Goal: Information Seeking & Learning: Check status

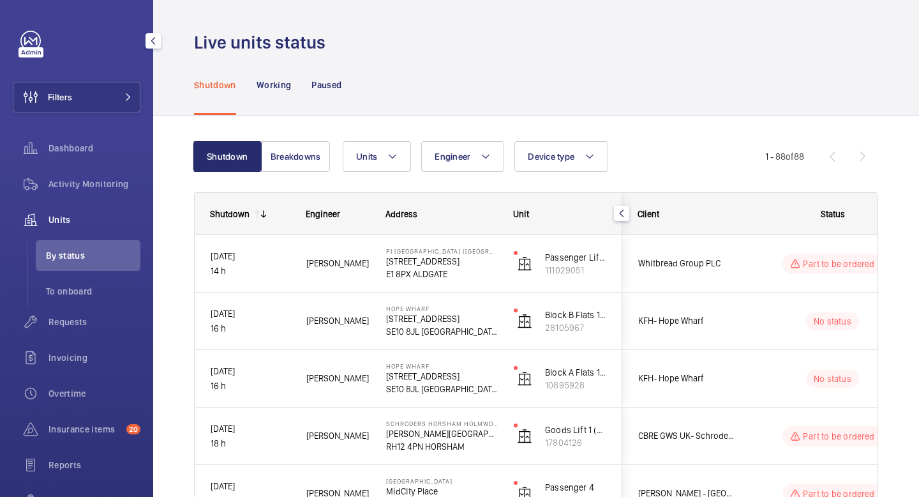
click at [80, 232] on div "Units" at bounding box center [77, 219] width 128 height 31
click at [80, 215] on span "Units" at bounding box center [95, 219] width 92 height 13
click at [41, 218] on wm-front-icon-button at bounding box center [31, 219] width 36 height 31
click at [119, 84] on button "Filters" at bounding box center [77, 97] width 128 height 31
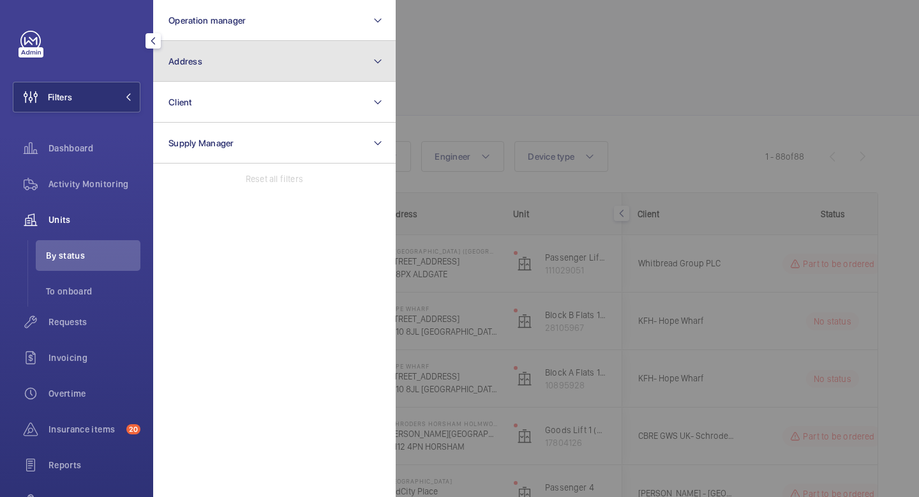
click at [358, 56] on button "Address" at bounding box center [274, 61] width 243 height 41
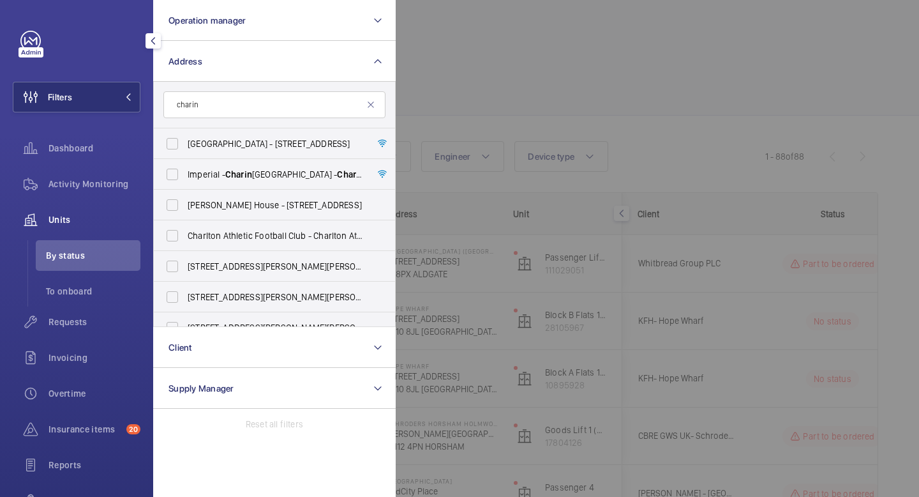
type input "charing"
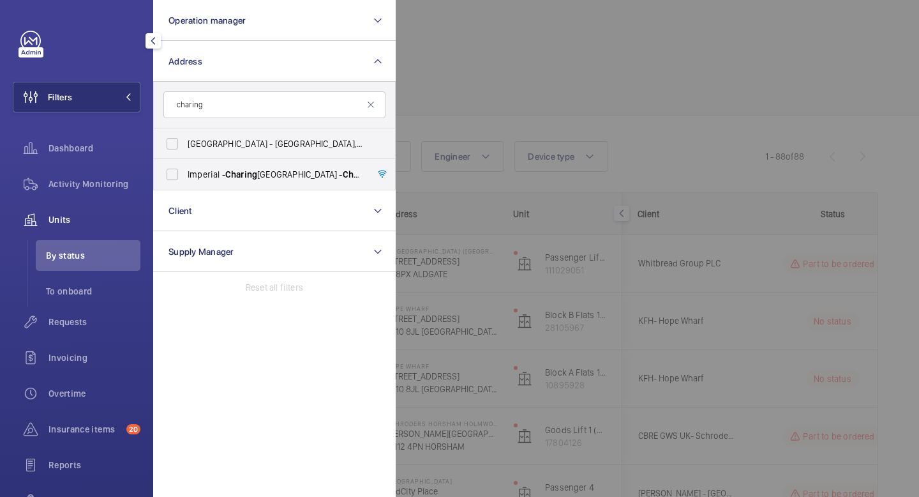
click at [447, 81] on div at bounding box center [855, 248] width 919 height 497
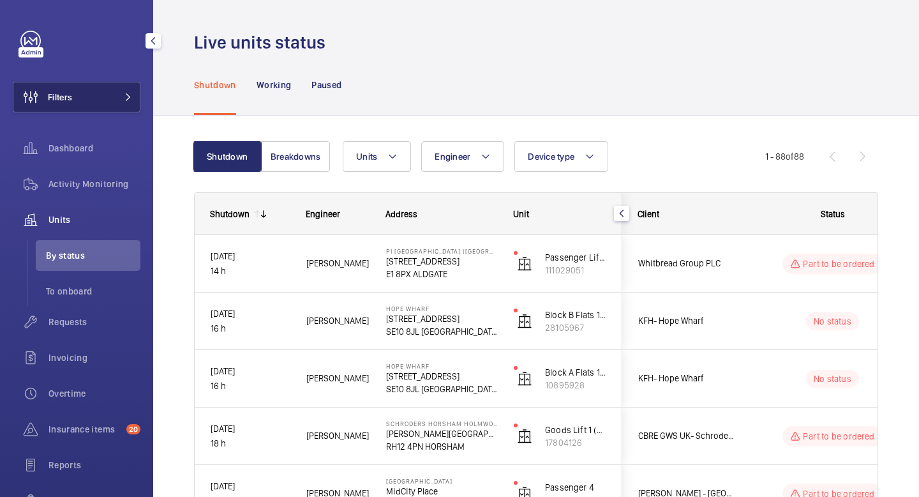
click at [100, 93] on button "Filters" at bounding box center [77, 97] width 128 height 31
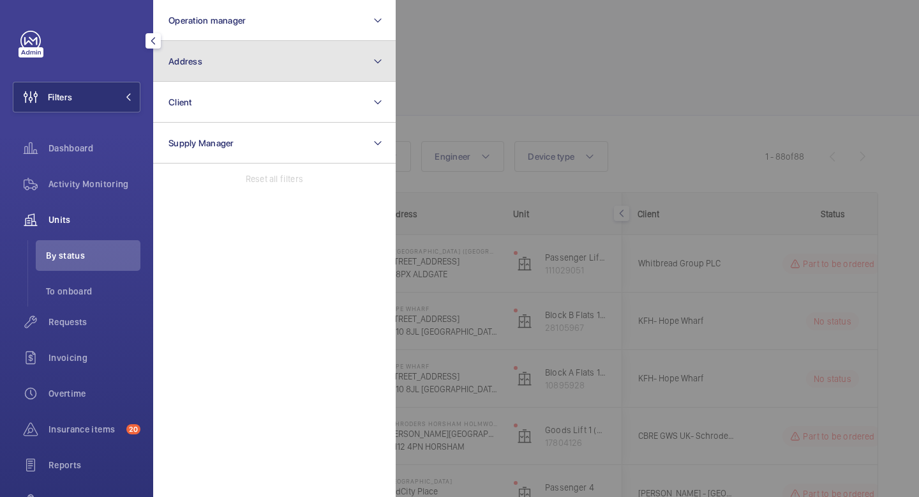
click at [252, 61] on button "Address" at bounding box center [274, 61] width 243 height 41
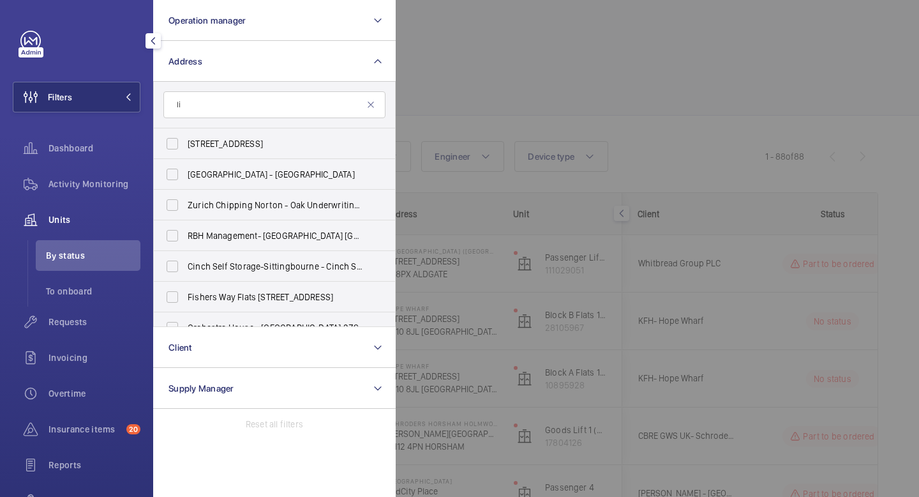
type input "l"
type input "1"
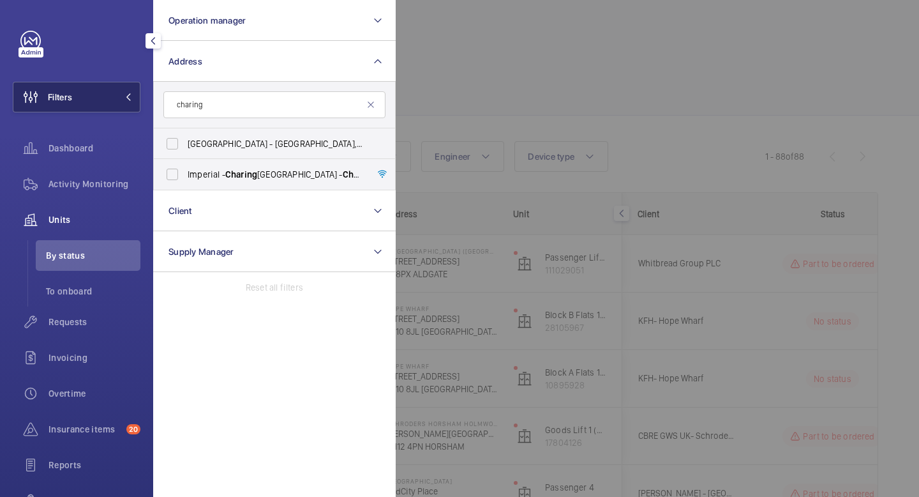
type input "charing"
click at [126, 94] on mat-icon at bounding box center [128, 97] width 8 height 8
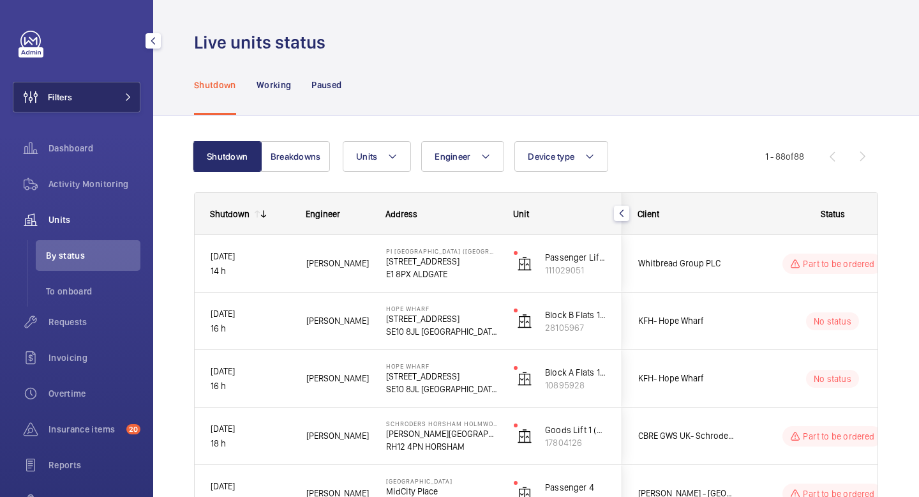
click at [119, 104] on button "Filters" at bounding box center [77, 97] width 128 height 31
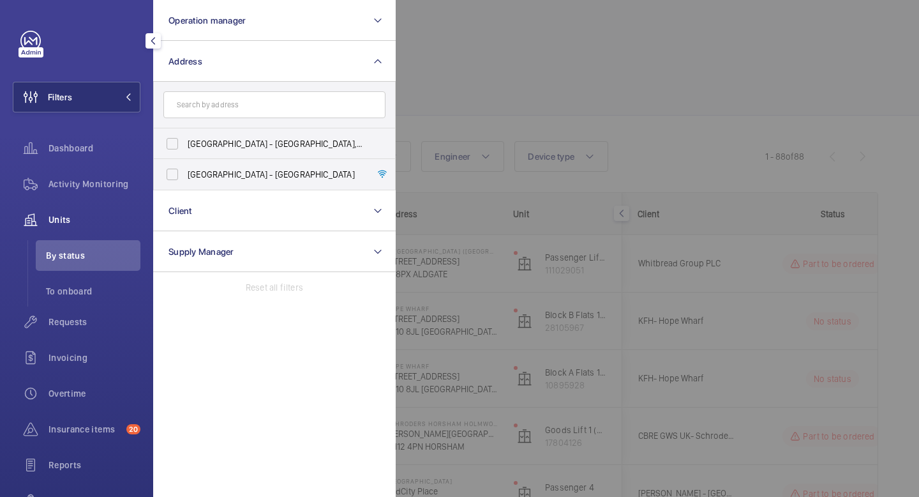
click at [232, 112] on input "text" at bounding box center [274, 104] width 222 height 27
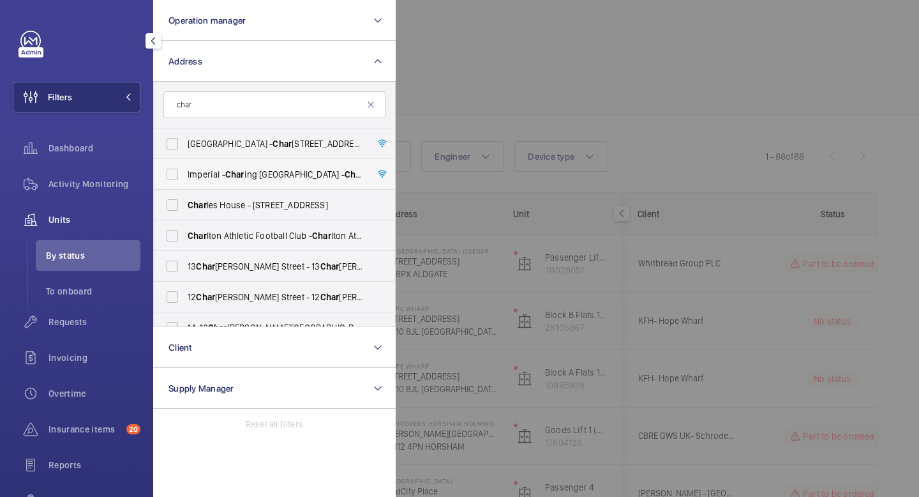
type input "char"
click at [177, 172] on label "Imperial - [GEOGRAPHIC_DATA] - [GEOGRAPHIC_DATA], [GEOGRAPHIC_DATA]" at bounding box center [265, 174] width 222 height 31
click at [177, 172] on input "Imperial - [GEOGRAPHIC_DATA] - [GEOGRAPHIC_DATA], [GEOGRAPHIC_DATA]" at bounding box center [173, 174] width 26 height 26
checkbox input "true"
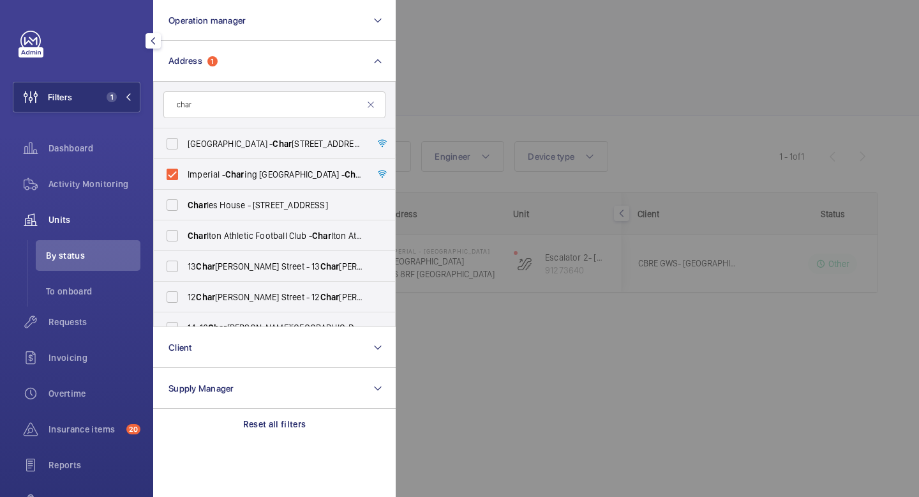
click at [158, 38] on mat-icon "button" at bounding box center [153, 41] width 15 height 10
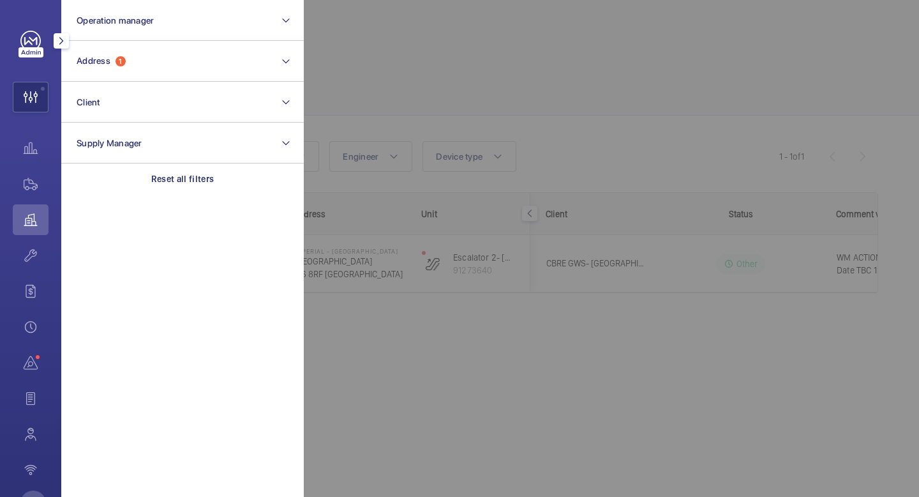
click at [63, 47] on button "button" at bounding box center [61, 40] width 15 height 15
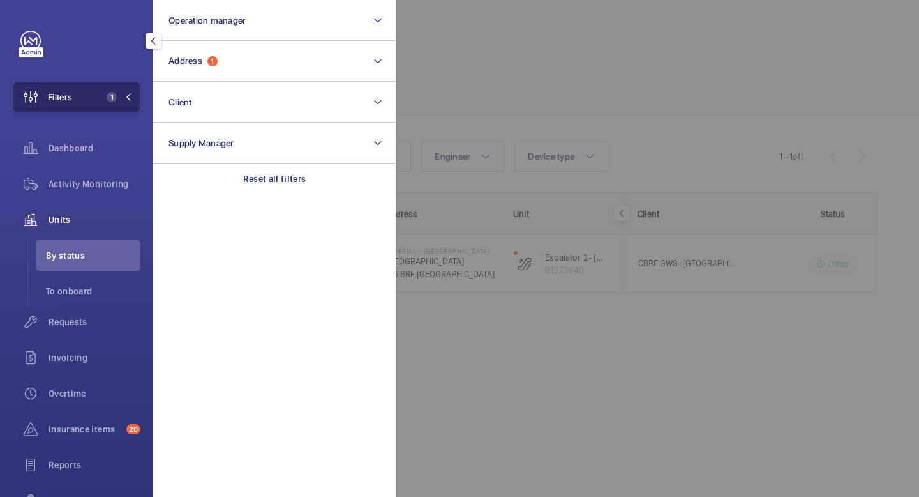
click at [133, 93] on button "Filters 1" at bounding box center [77, 97] width 128 height 31
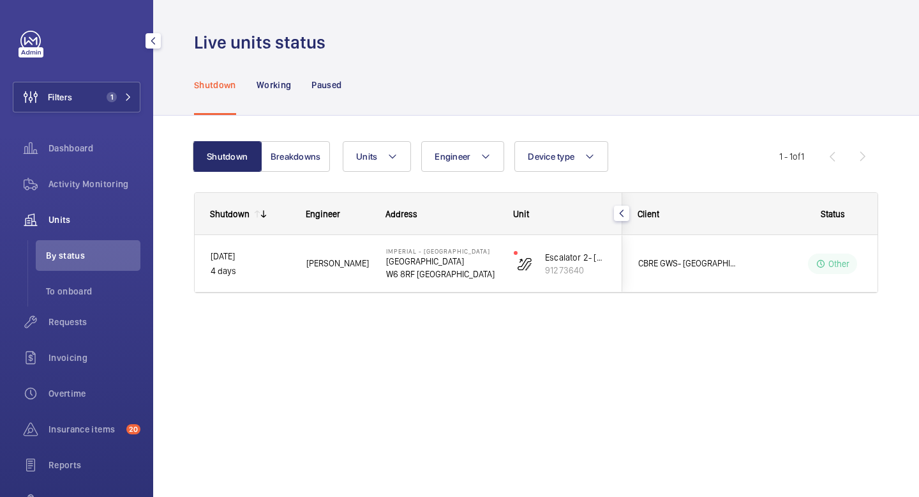
click at [88, 217] on span "Units" at bounding box center [95, 219] width 92 height 13
click at [75, 322] on span "Requests" at bounding box center [95, 321] width 92 height 13
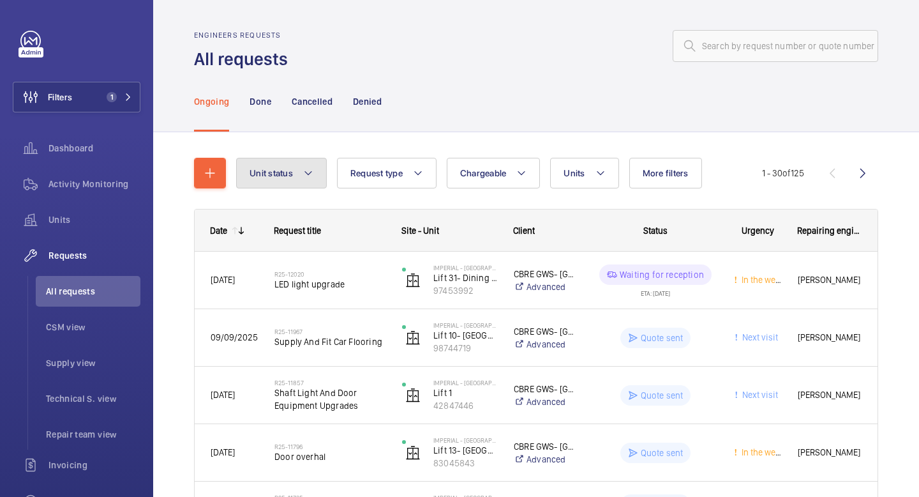
click at [318, 177] on button "Unit status" at bounding box center [281, 173] width 91 height 31
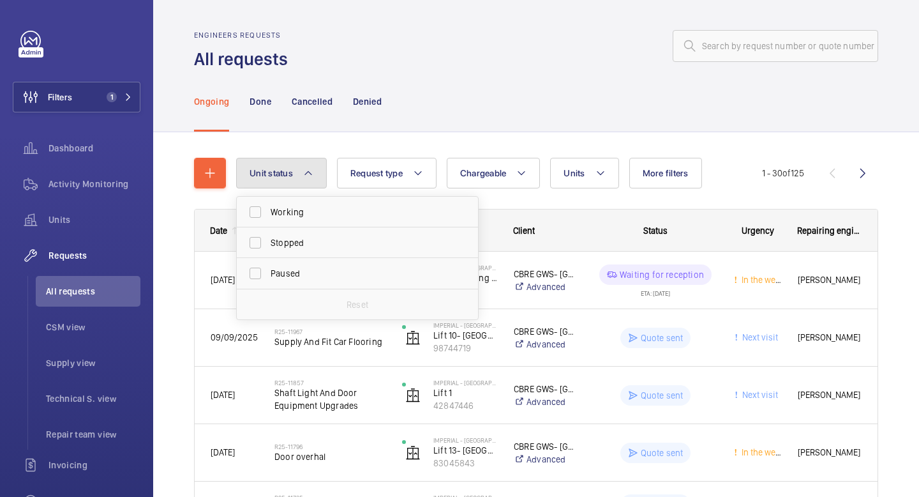
click at [318, 177] on button "Unit status" at bounding box center [281, 173] width 91 height 31
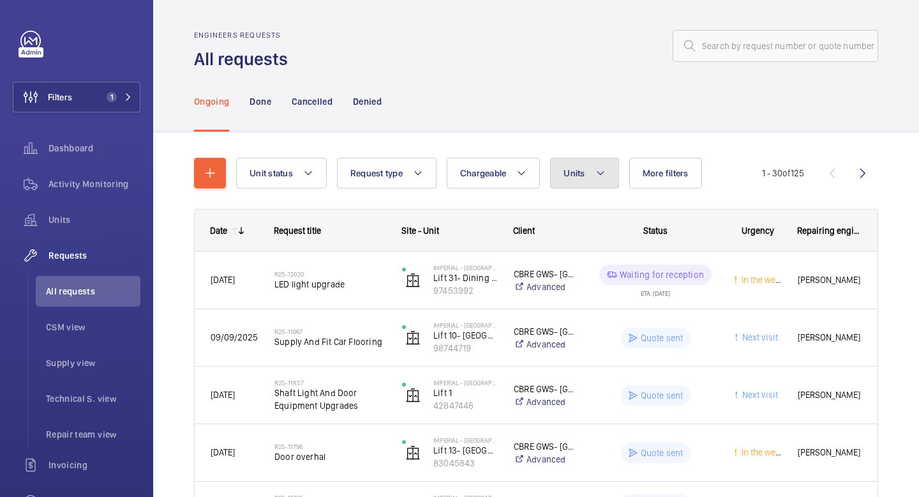
click at [604, 177] on mat-icon at bounding box center [600, 172] width 10 height 15
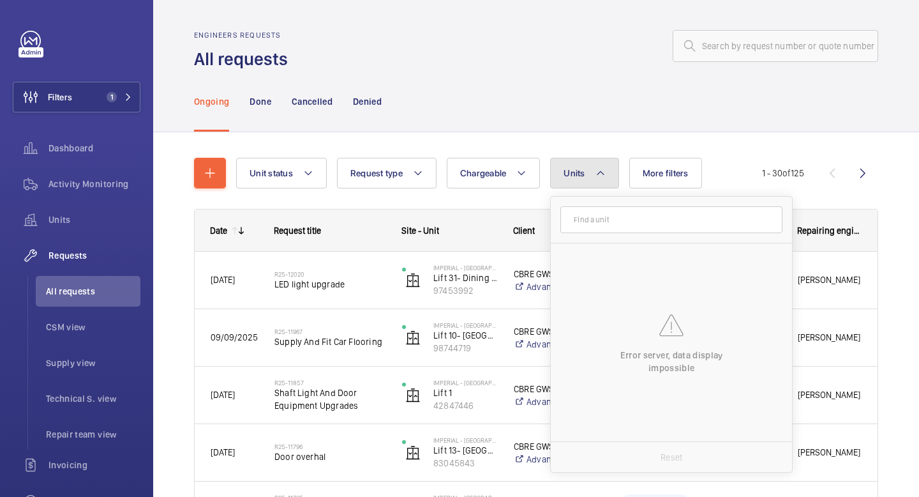
click at [595, 175] on button "Units" at bounding box center [584, 173] width 68 height 31
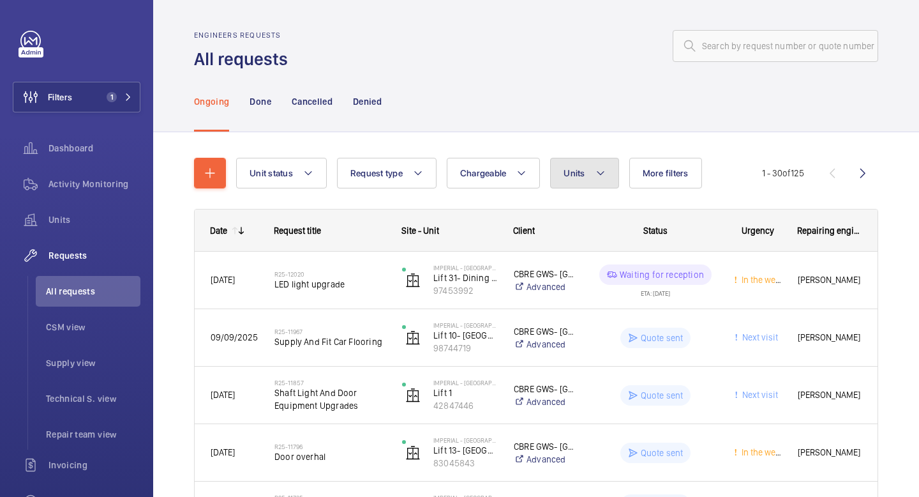
click at [595, 175] on button "Units" at bounding box center [584, 173] width 68 height 31
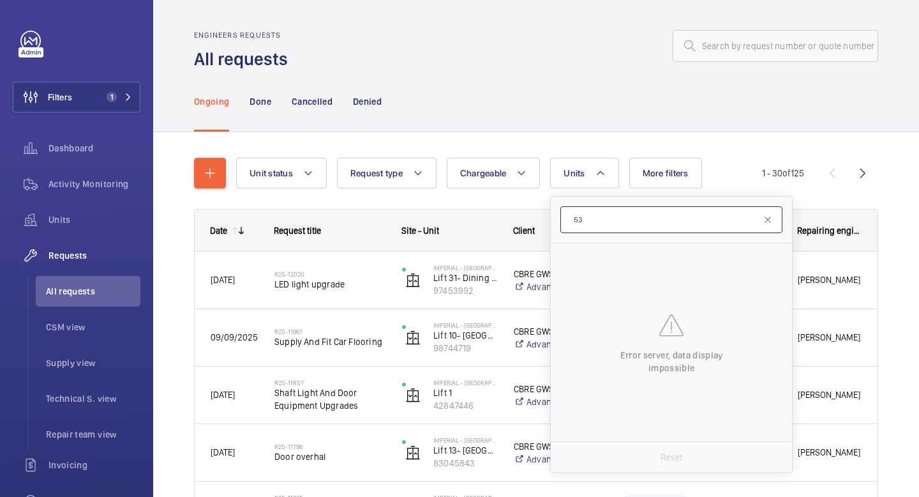
type input "53"
click at [606, 166] on button "Units" at bounding box center [584, 173] width 68 height 31
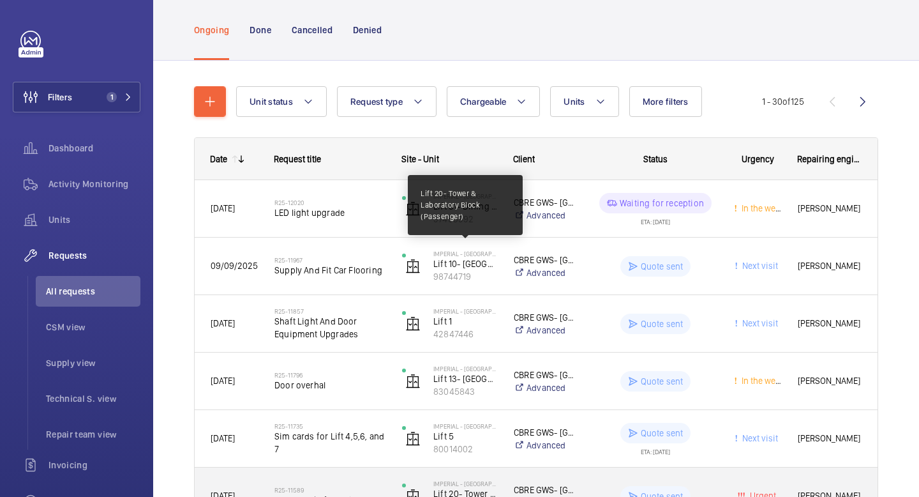
scroll to position [67, 0]
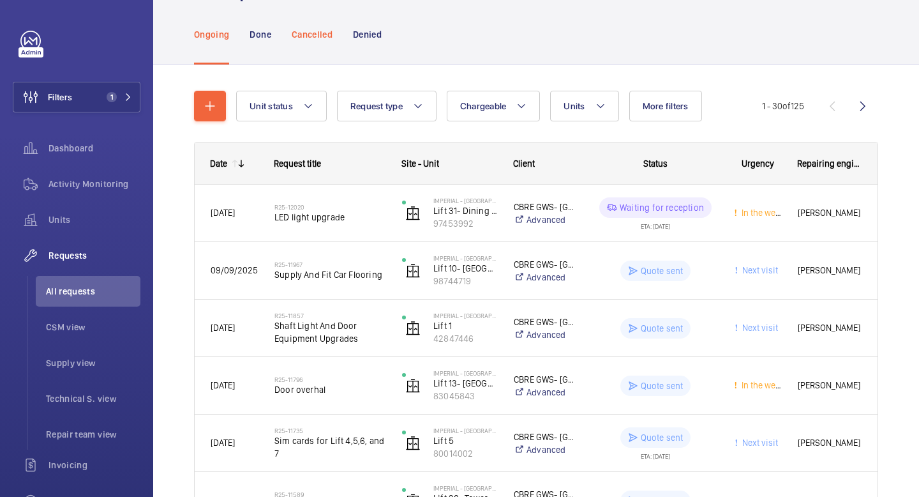
click at [308, 38] on p "Cancelled" at bounding box center [312, 34] width 41 height 13
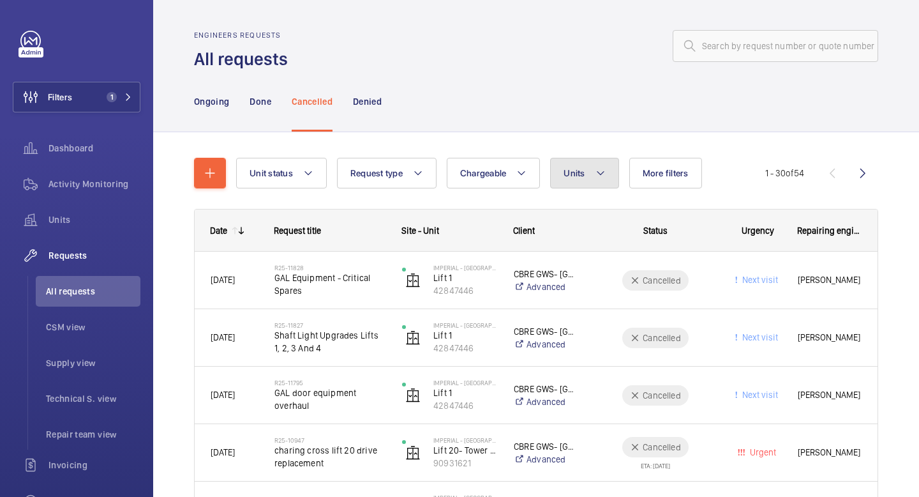
click at [590, 175] on button "Units" at bounding box center [584, 173] width 68 height 31
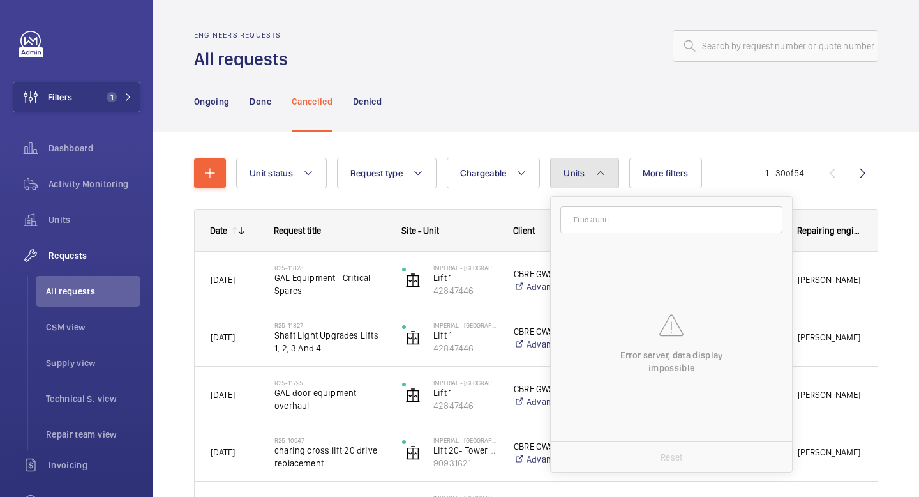
click at [590, 175] on button "Units" at bounding box center [584, 173] width 68 height 31
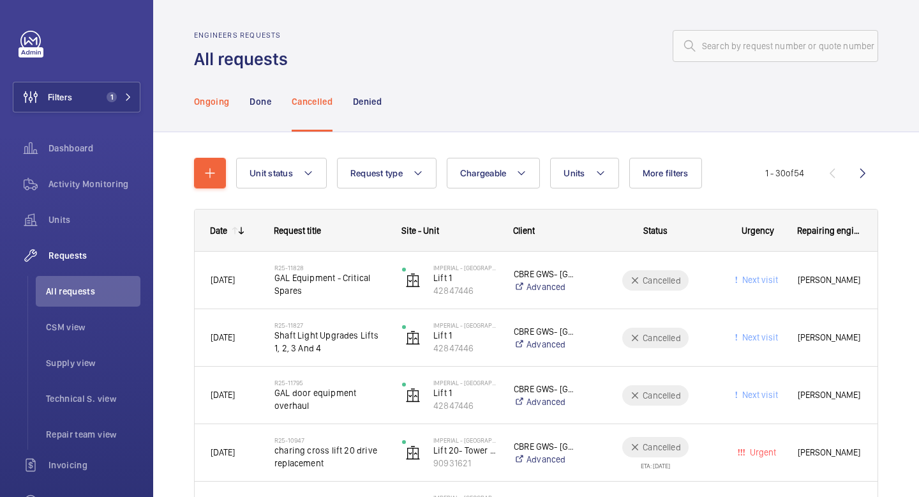
click at [217, 105] on p "Ongoing" at bounding box center [211, 101] width 35 height 13
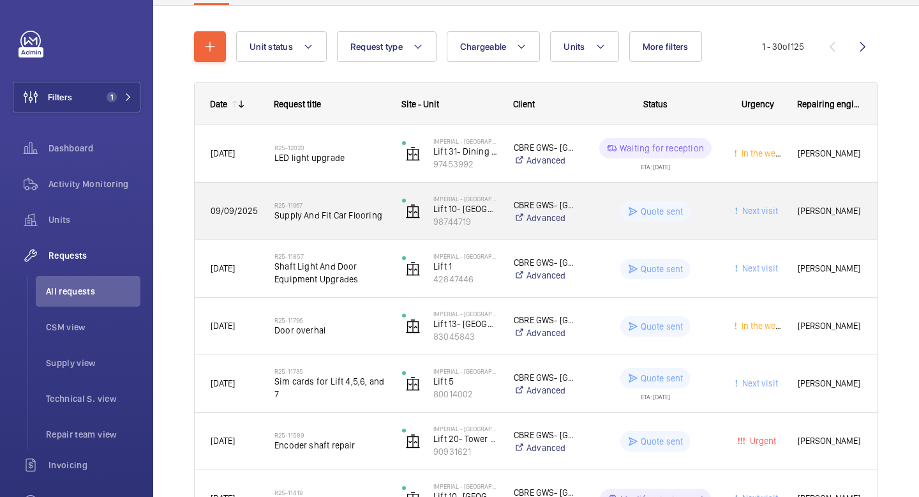
scroll to position [127, 0]
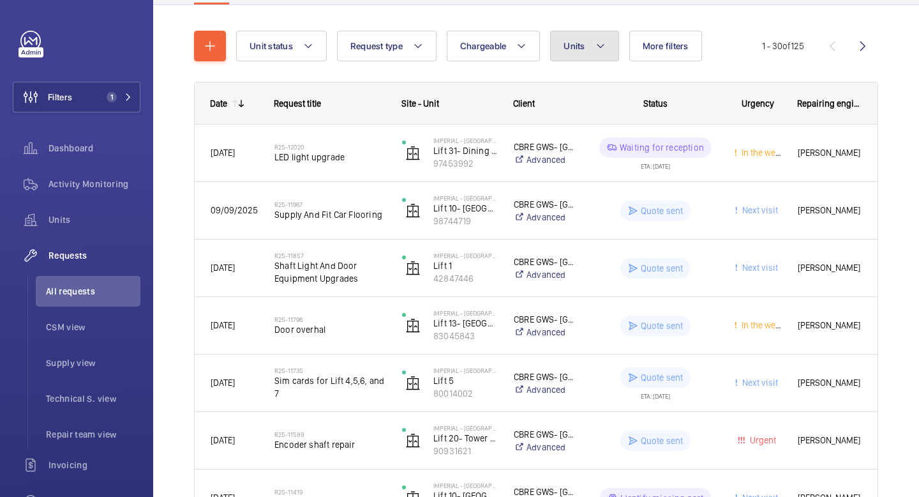
click at [610, 41] on button "Units" at bounding box center [584, 46] width 68 height 31
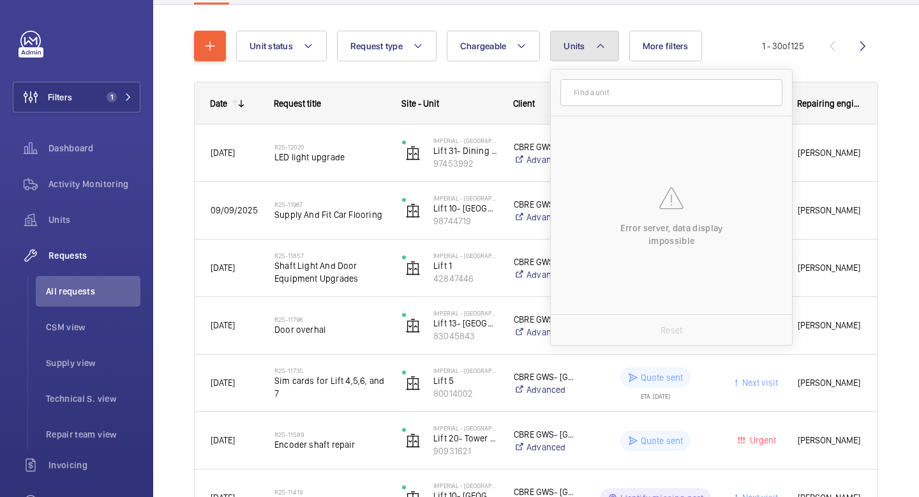
click at [610, 41] on button "Units" at bounding box center [584, 46] width 68 height 31
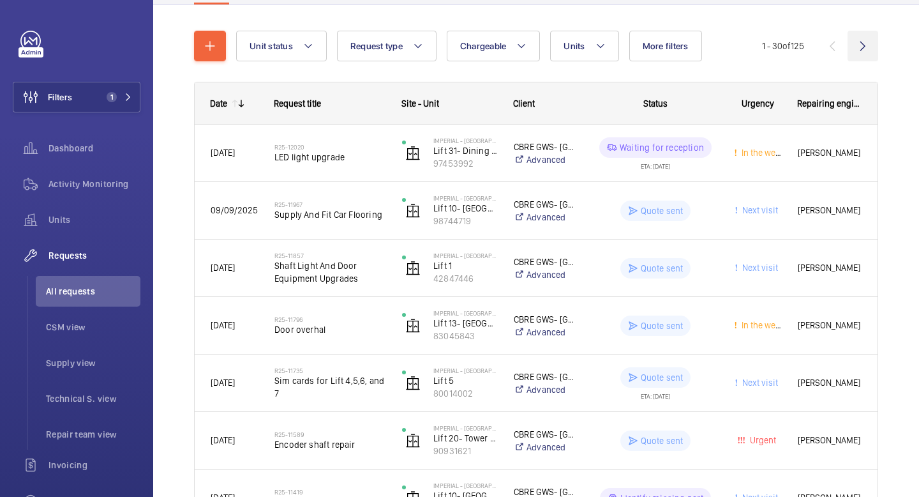
click at [860, 46] on wm-front-icon-button at bounding box center [863, 46] width 31 height 31
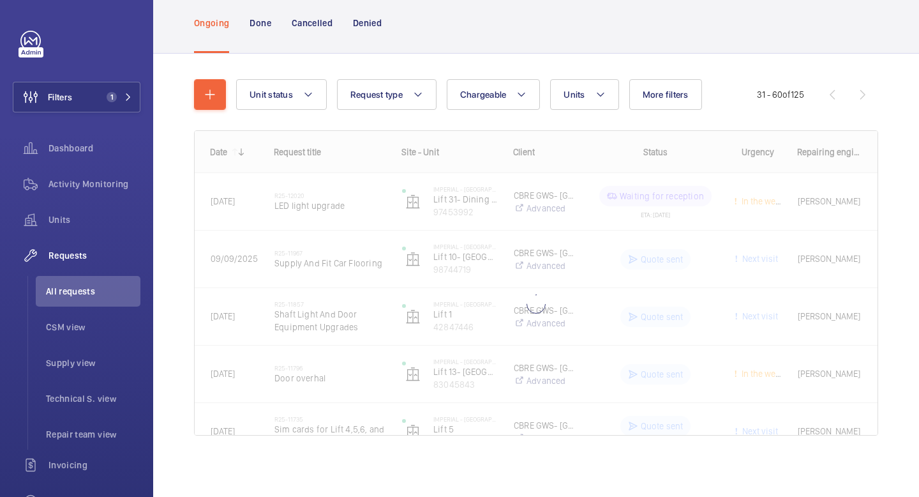
scroll to position [79, 0]
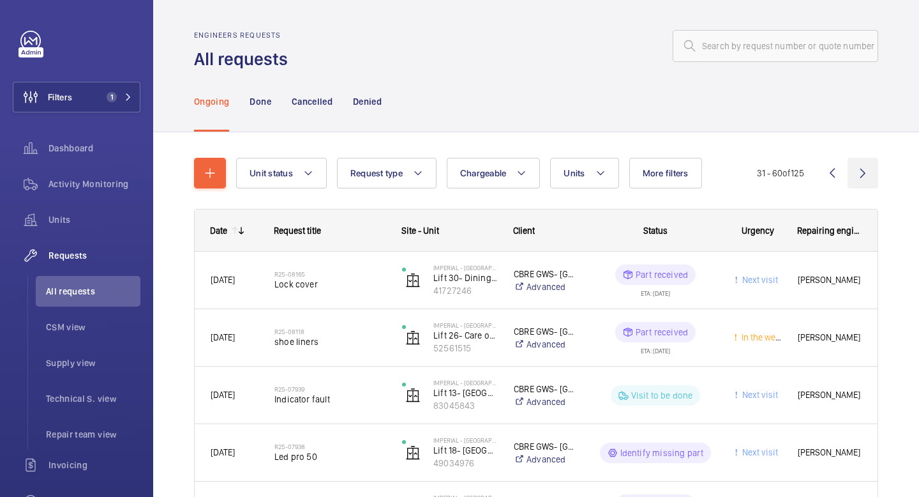
click at [865, 172] on wm-front-icon-button at bounding box center [863, 173] width 31 height 31
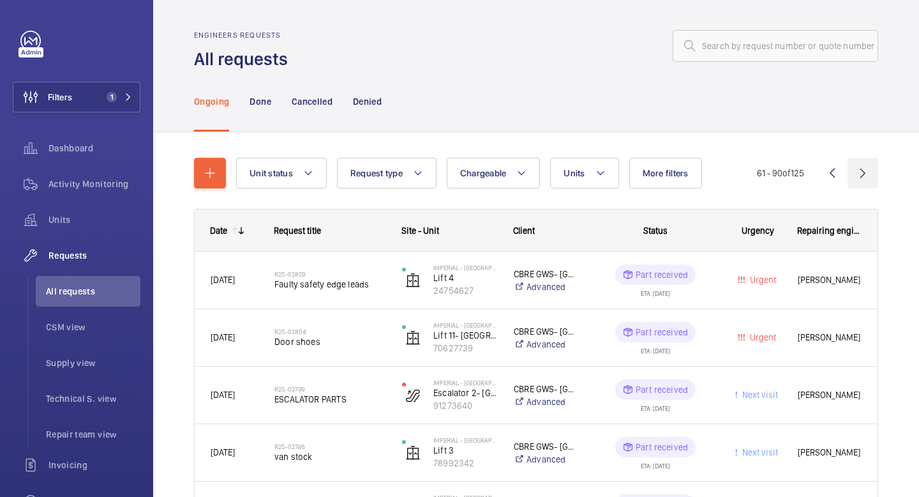
click at [860, 176] on wm-front-icon-button at bounding box center [863, 173] width 31 height 31
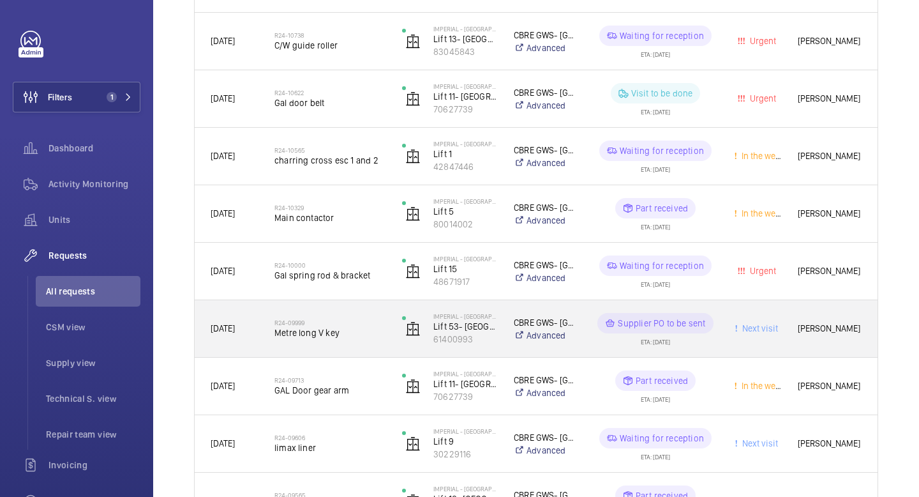
scroll to position [758, 0]
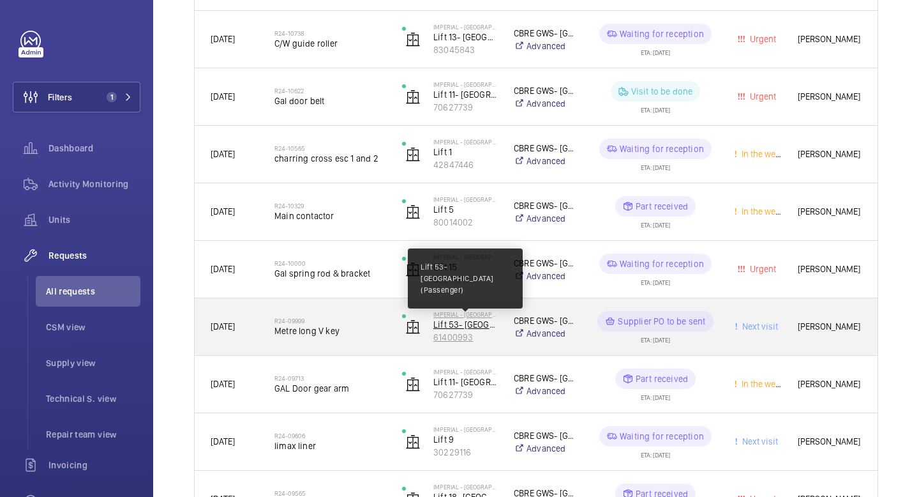
click at [461, 329] on p "Lift 53- [GEOGRAPHIC_DATA] (Passenger)" at bounding box center [465, 324] width 64 height 13
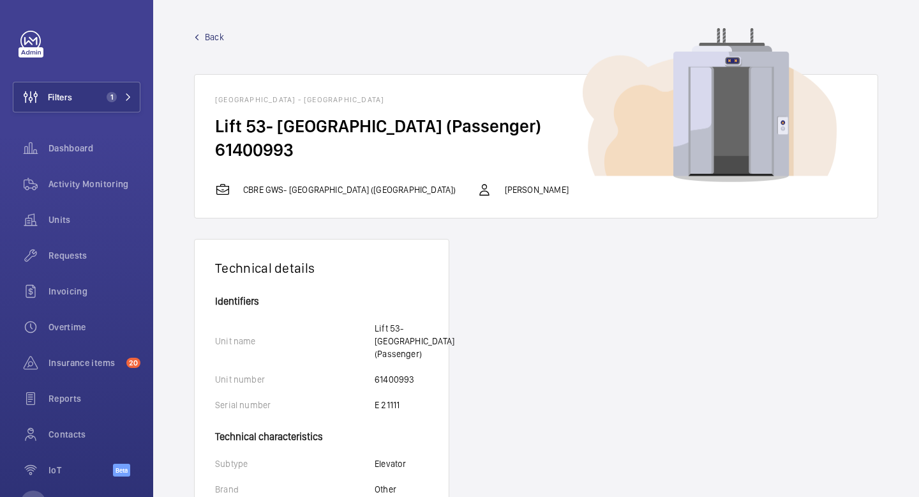
click at [214, 38] on span "Back" at bounding box center [214, 37] width 19 height 13
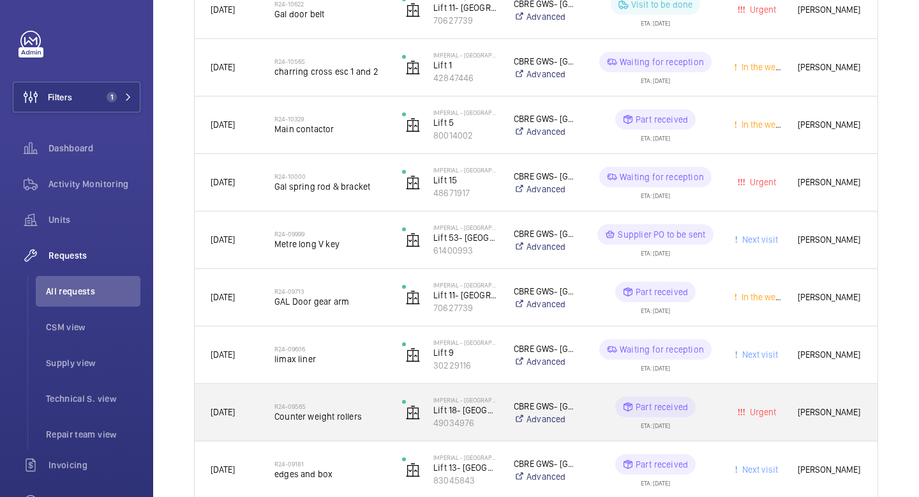
scroll to position [841, 0]
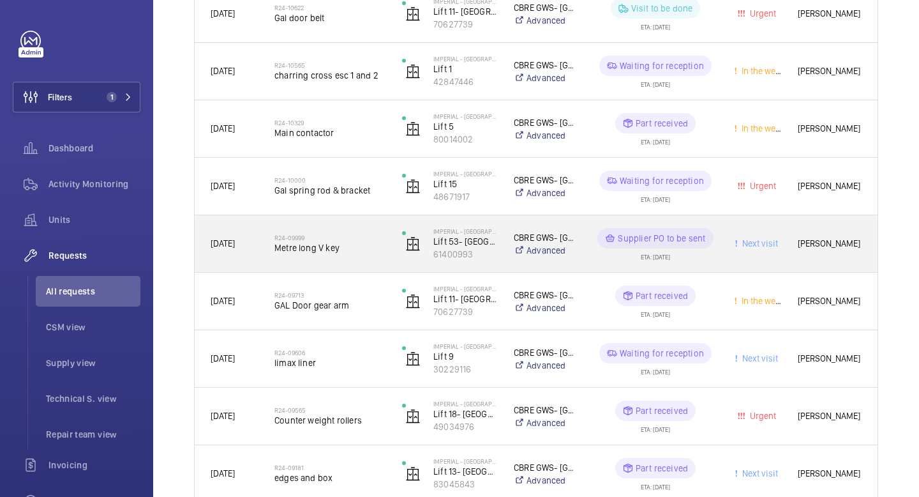
click at [676, 244] on p "Supplier PO to be sent" at bounding box center [661, 238] width 87 height 13
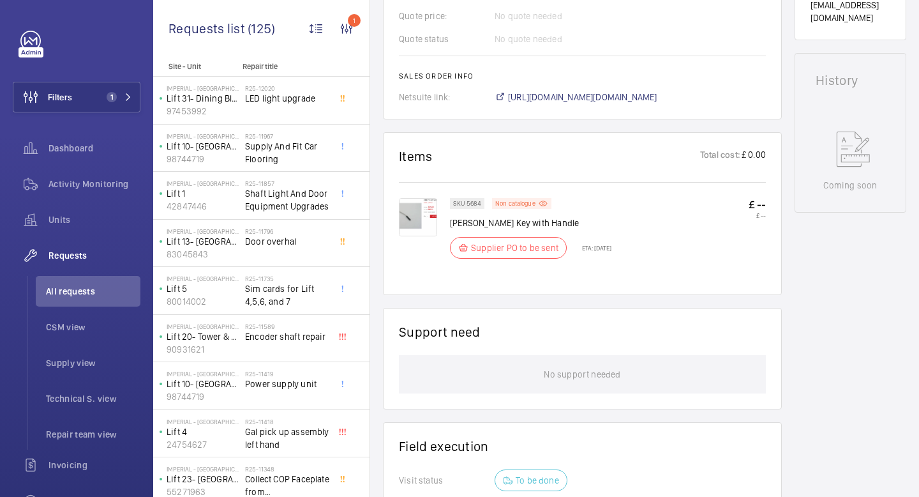
scroll to position [597, 0]
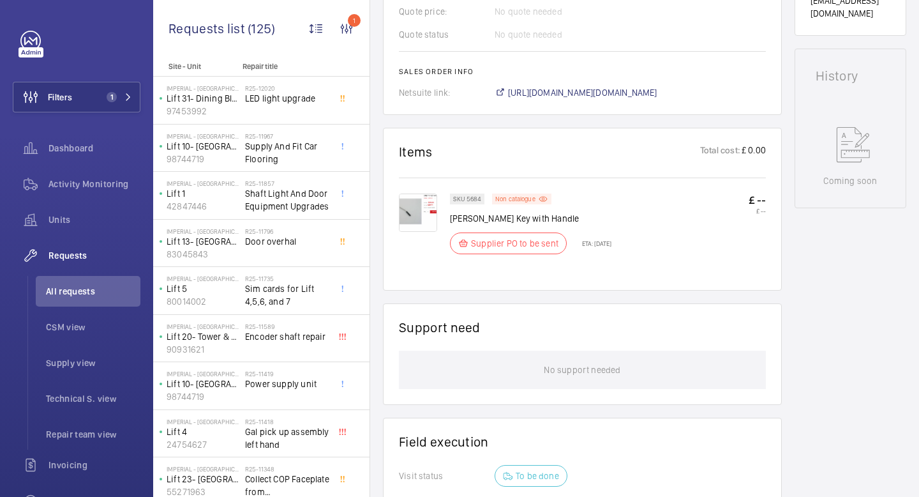
click at [417, 206] on img at bounding box center [418, 212] width 38 height 38
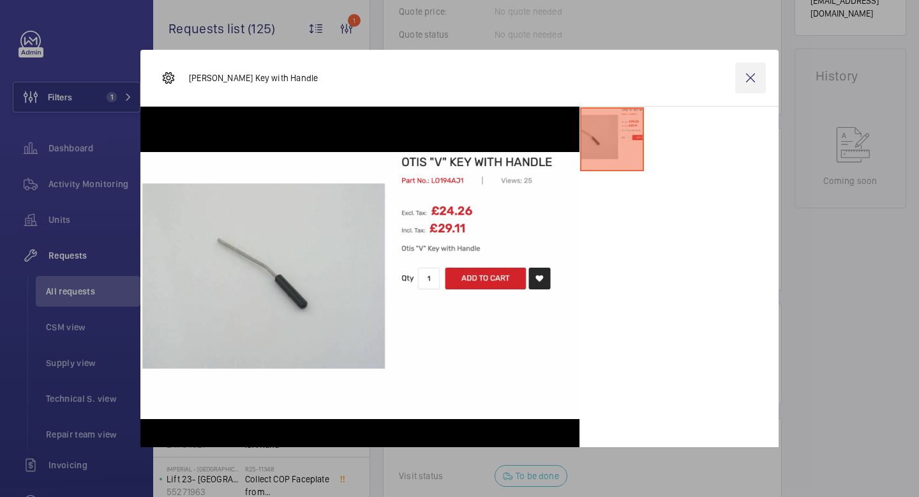
click at [743, 79] on wm-front-icon-button at bounding box center [750, 78] width 31 height 31
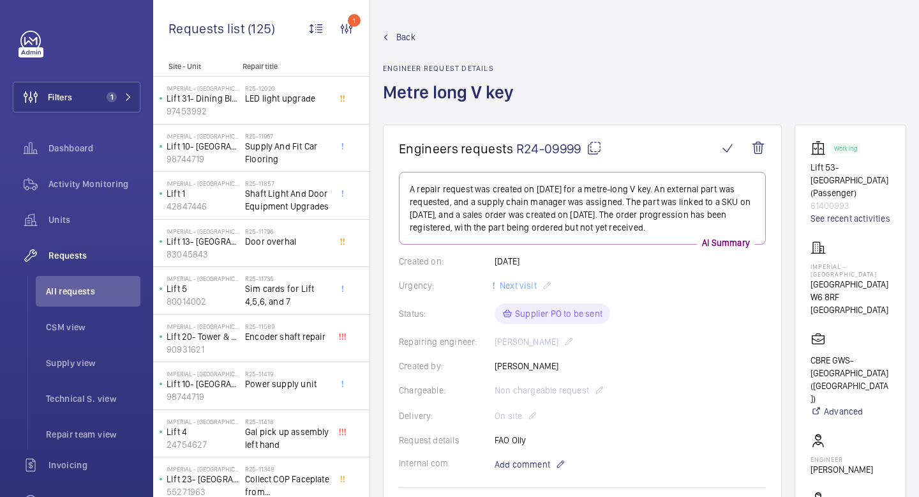
scroll to position [0, 0]
click at [415, 39] on link "Back" at bounding box center [452, 37] width 138 height 13
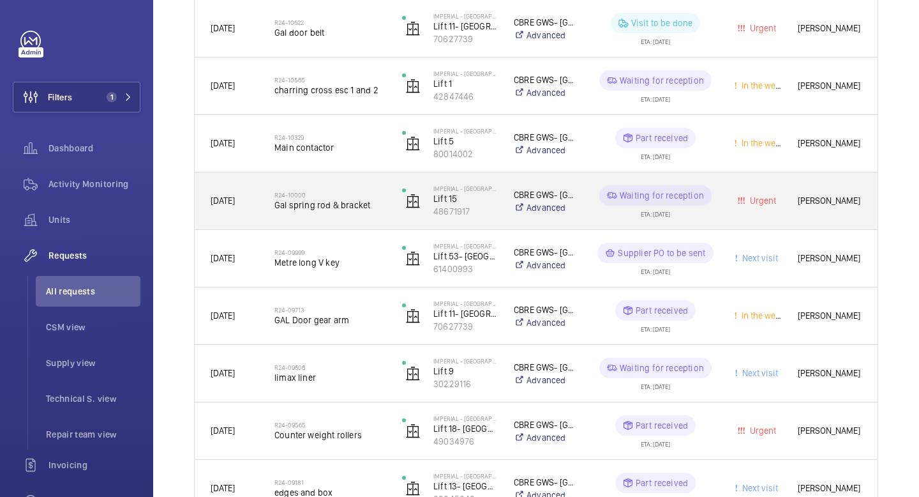
scroll to position [828, 0]
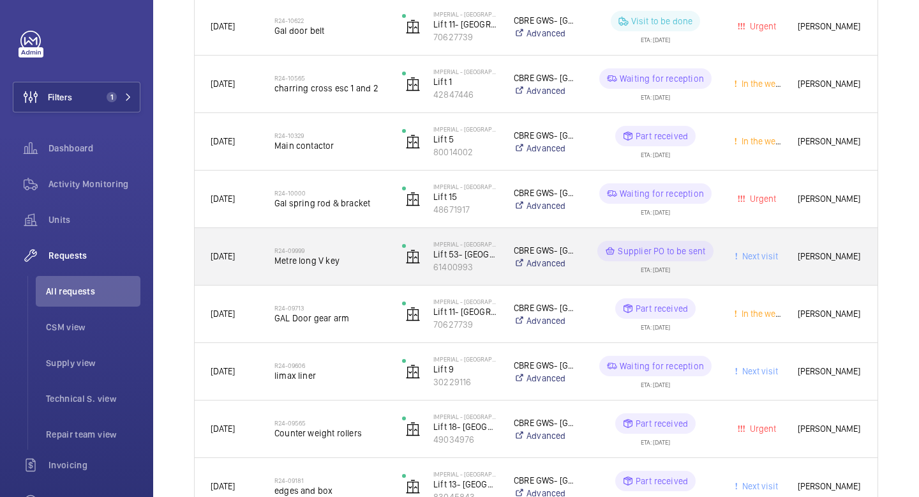
click at [288, 253] on h2 "R24-09999" at bounding box center [329, 250] width 111 height 8
